Goal: Use online tool/utility: Utilize a website feature to perform a specific function

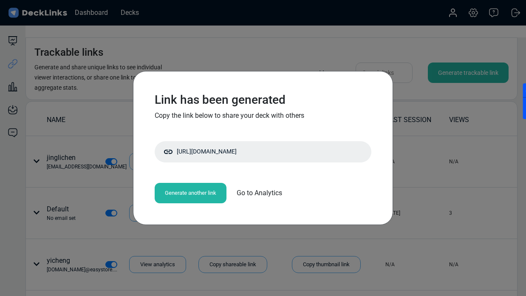
click at [189, 200] on div "Generate another link" at bounding box center [191, 193] width 72 height 20
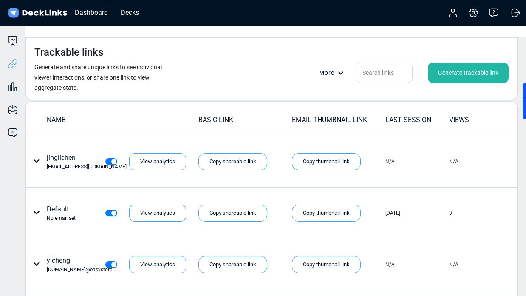
click at [458, 62] on div "Generate trackable link" at bounding box center [468, 72] width 81 height 20
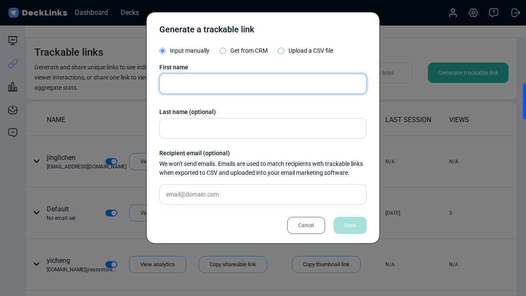
click at [211, 81] on input "text" at bounding box center [262, 83] width 207 height 20
paste input "[DOMAIN_NAME][EMAIL_ADDRESS][DOMAIN_NAME]"
type input "[DOMAIN_NAME][EMAIL_ADDRESS][DOMAIN_NAME]"
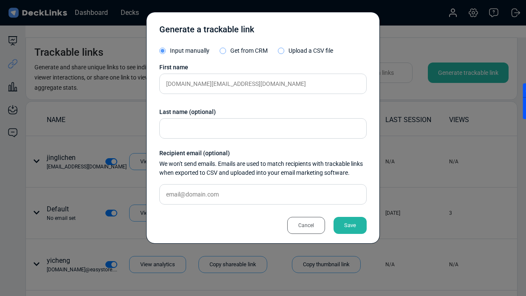
click at [192, 207] on div "First name [DOMAIN_NAME][EMAIL_ADDRESS][PERSON_NAME][DOMAIN_NAME] Last name (op…" at bounding box center [262, 137] width 207 height 148
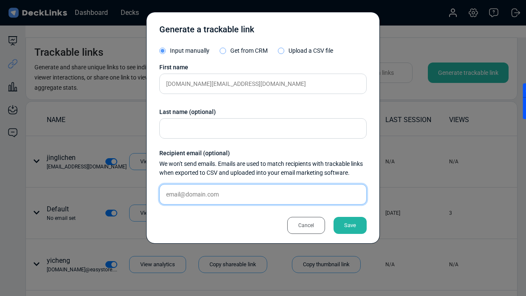
click at [191, 194] on input "text" at bounding box center [262, 194] width 207 height 20
paste input "[DOMAIN_NAME][EMAIL_ADDRESS][DOMAIN_NAME]"
type input "[DOMAIN_NAME][EMAIL_ADDRESS][DOMAIN_NAME]"
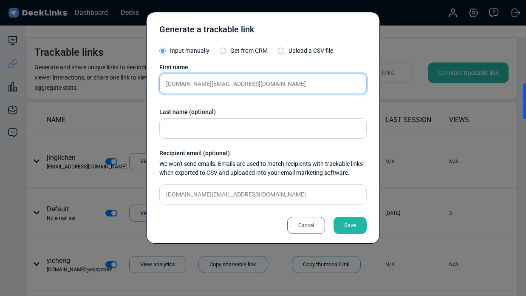
drag, startPoint x: 186, startPoint y: 85, endPoint x: 316, endPoint y: 85, distance: 130.4
click at [316, 85] on input "[DOMAIN_NAME][EMAIL_ADDRESS][DOMAIN_NAME]" at bounding box center [262, 83] width 207 height 20
type input "chunlei"
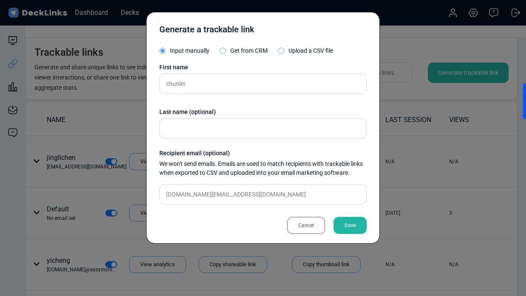
click at [362, 226] on div "Save" at bounding box center [349, 225] width 33 height 17
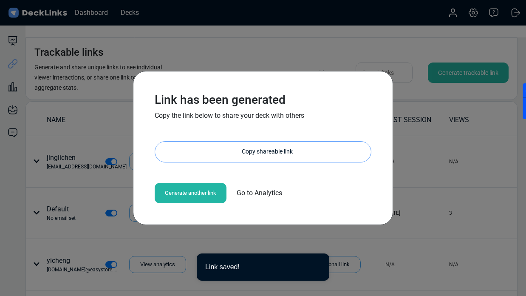
click at [251, 155] on div "Copy shareable link" at bounding box center [266, 151] width 207 height 20
